Goal: Complete application form

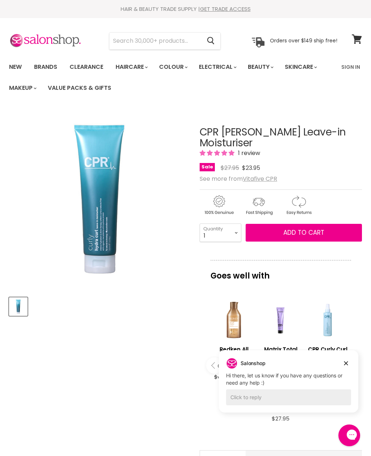
click at [264, 180] on u "Vitafive CPR" at bounding box center [260, 179] width 34 height 8
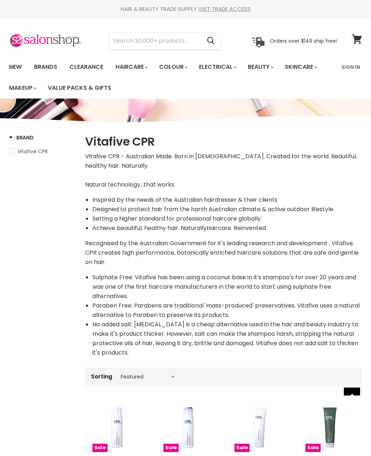
select select "manual"
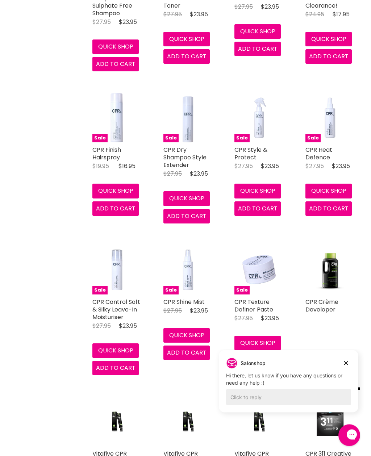
scroll to position [1517, 0]
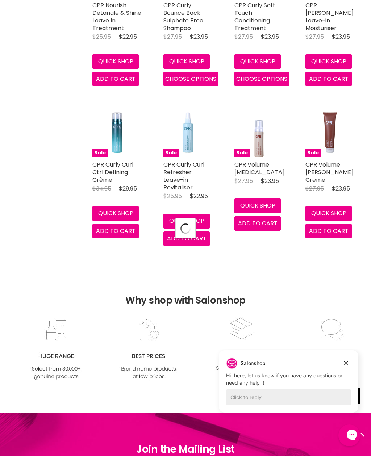
select select "manual"
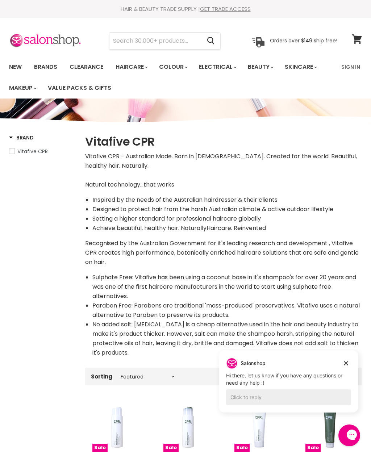
click at [25, 35] on img at bounding box center [45, 40] width 72 height 15
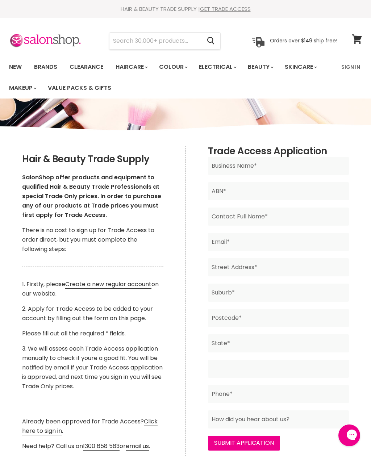
click at [346, 360] on input "Main content" at bounding box center [278, 369] width 141 height 18
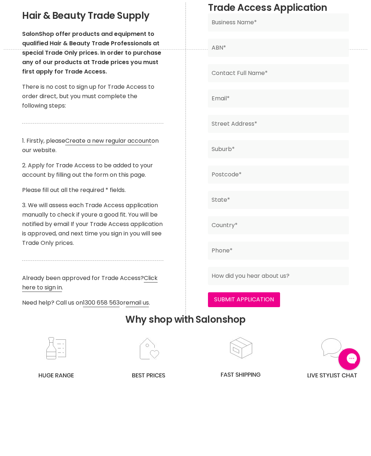
click at [24, 277] on p "3. We will assess each Trade Access application manually to check if youre a go…" at bounding box center [92, 300] width 141 height 47
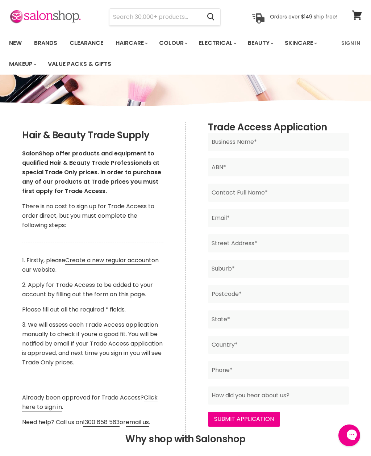
scroll to position [23, 0]
